Goal: Task Accomplishment & Management: Use online tool/utility

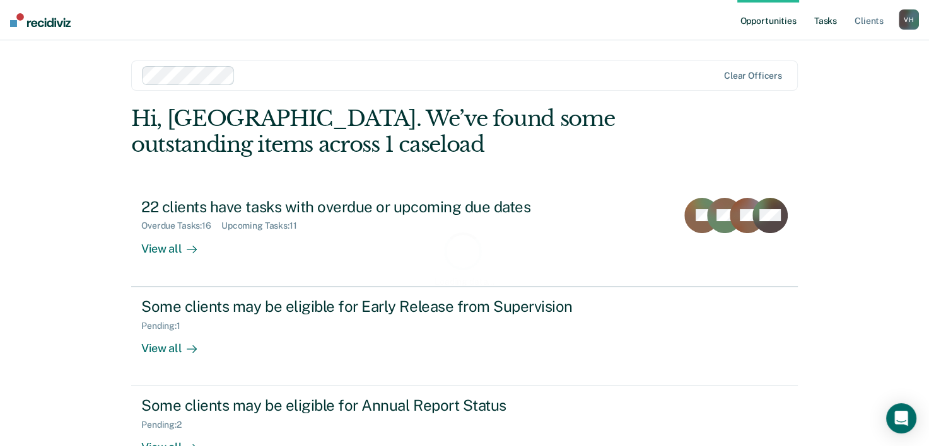
click at [820, 23] on link "Tasks" at bounding box center [825, 20] width 28 height 40
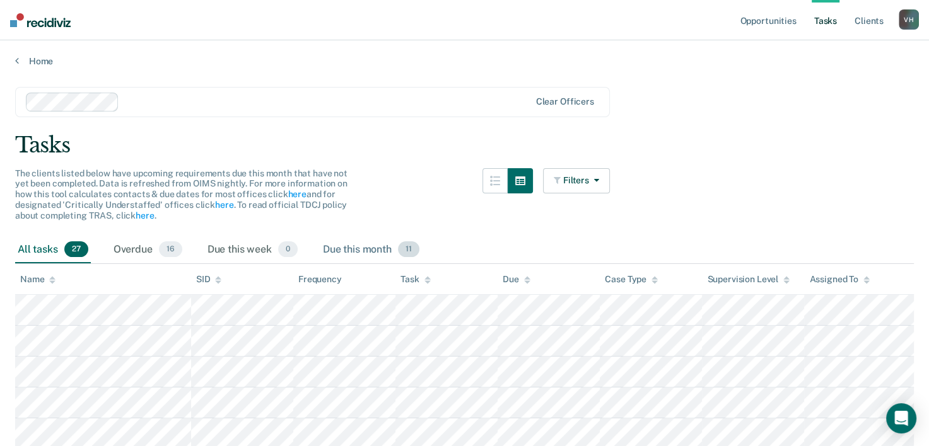
click at [371, 252] on div "Due this month 11" at bounding box center [370, 250] width 101 height 28
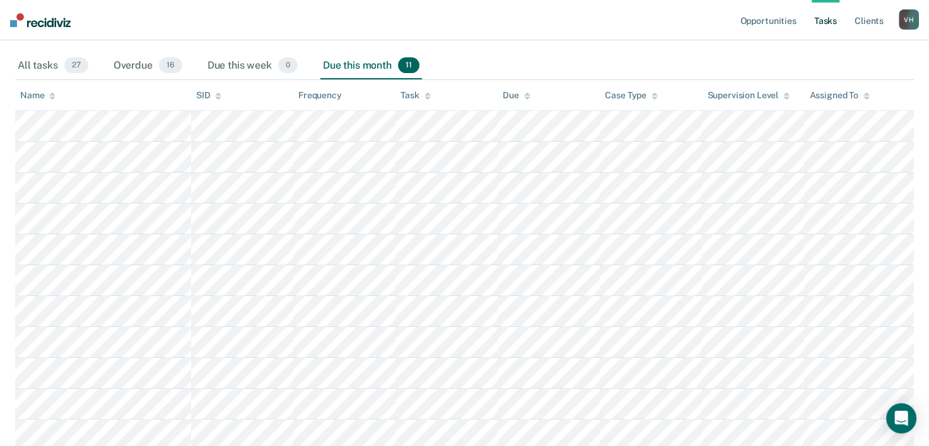
scroll to position [238, 0]
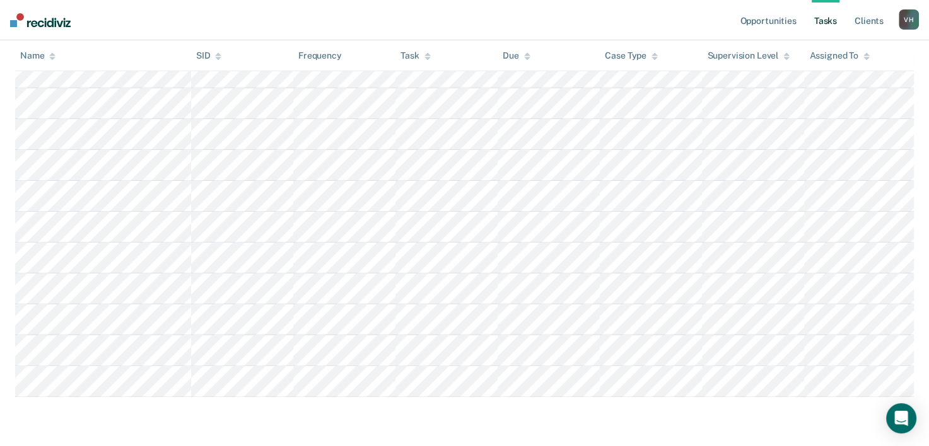
drag, startPoint x: 469, startPoint y: 262, endPoint x: 635, endPoint y: 401, distance: 216.5
click at [632, 408] on main "Clear officers Tasks The clients listed below have upcoming requirements due th…" at bounding box center [464, 136] width 929 height 615
click at [659, 9] on nav "Opportunities Tasks Client s Victoria Hartley V H Profile How it works Log Out" at bounding box center [464, 20] width 929 height 40
